Goal: Task Accomplishment & Management: Manage account settings

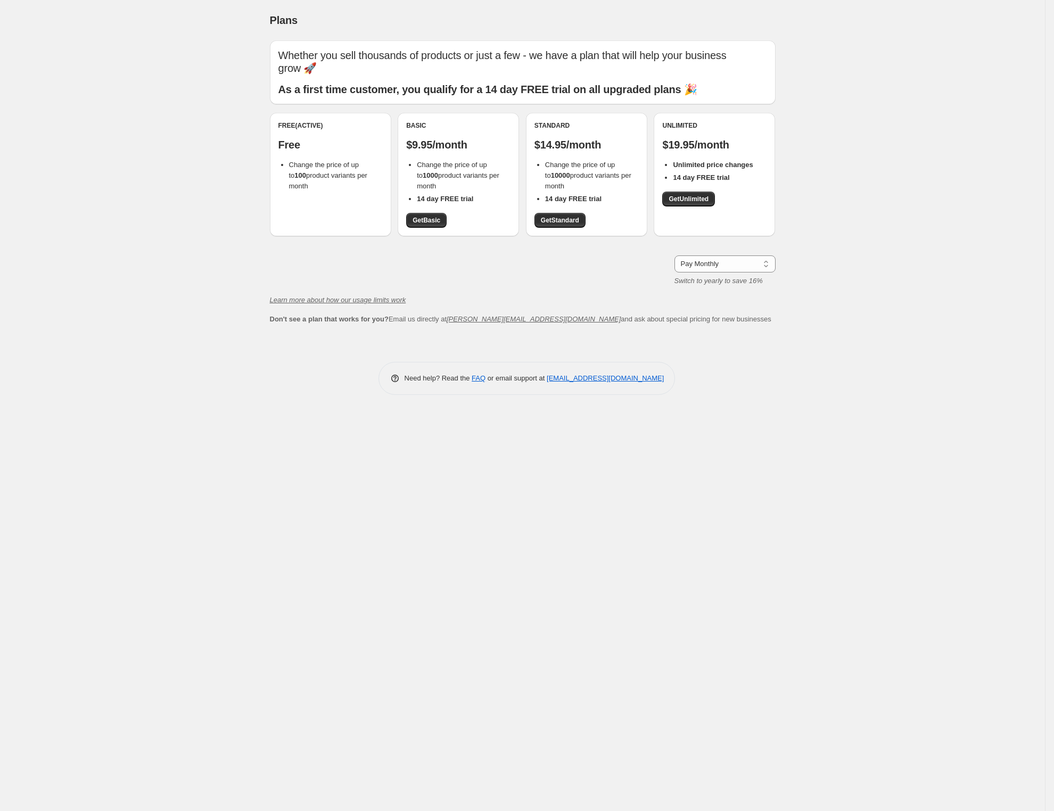
click at [310, 121] on div "Free (Active)" at bounding box center [330, 125] width 104 height 9
click at [295, 124] on div "Free (Active) Free Change the price of up to 100 product variants per month" at bounding box center [330, 156] width 104 height 70
click at [751, 256] on select "Pay Monthly Pay Yearly (Save 16%)" at bounding box center [724, 264] width 101 height 17
click at [726, 256] on select "Pay Monthly Pay Yearly (Save 16%)" at bounding box center [724, 264] width 101 height 17
select select "year"
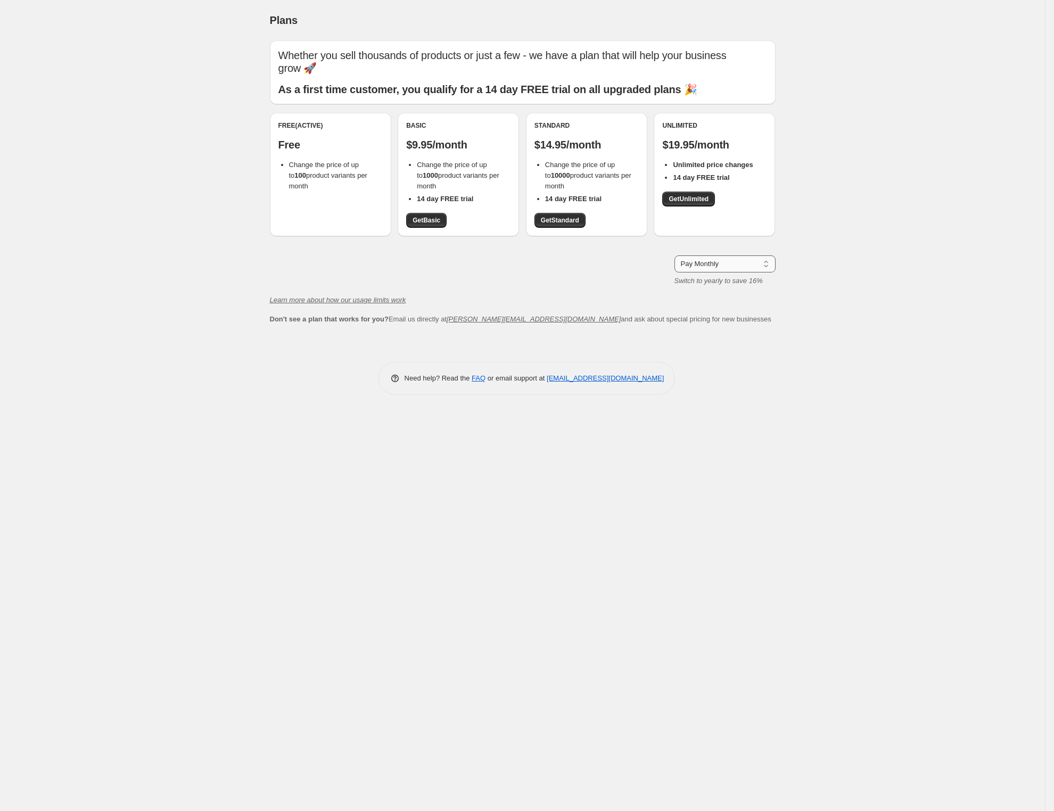
click at [674, 256] on select "Pay Monthly Pay Yearly (Save 16%)" at bounding box center [724, 264] width 101 height 17
